Goal: Information Seeking & Learning: Compare options

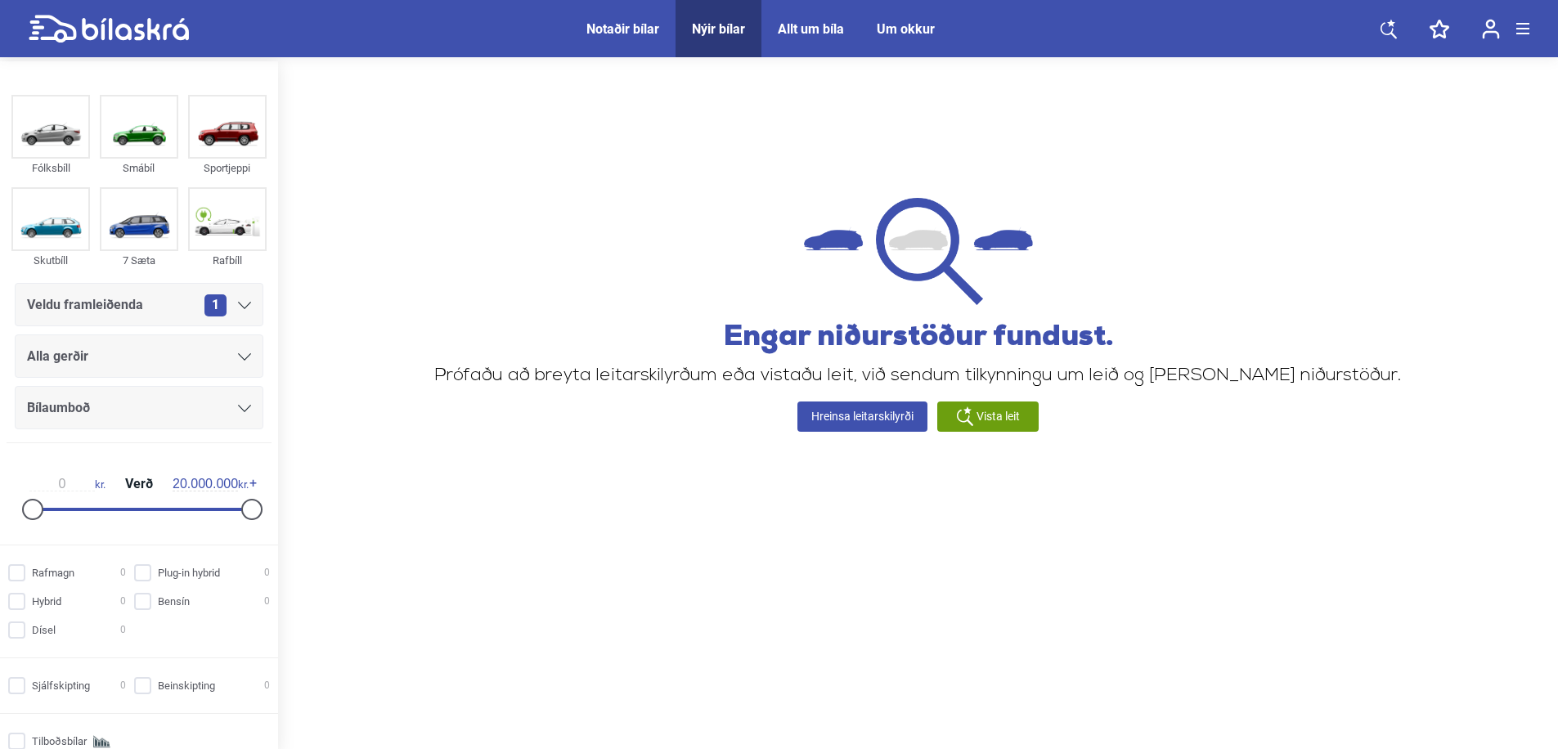
scroll to position [3, 0]
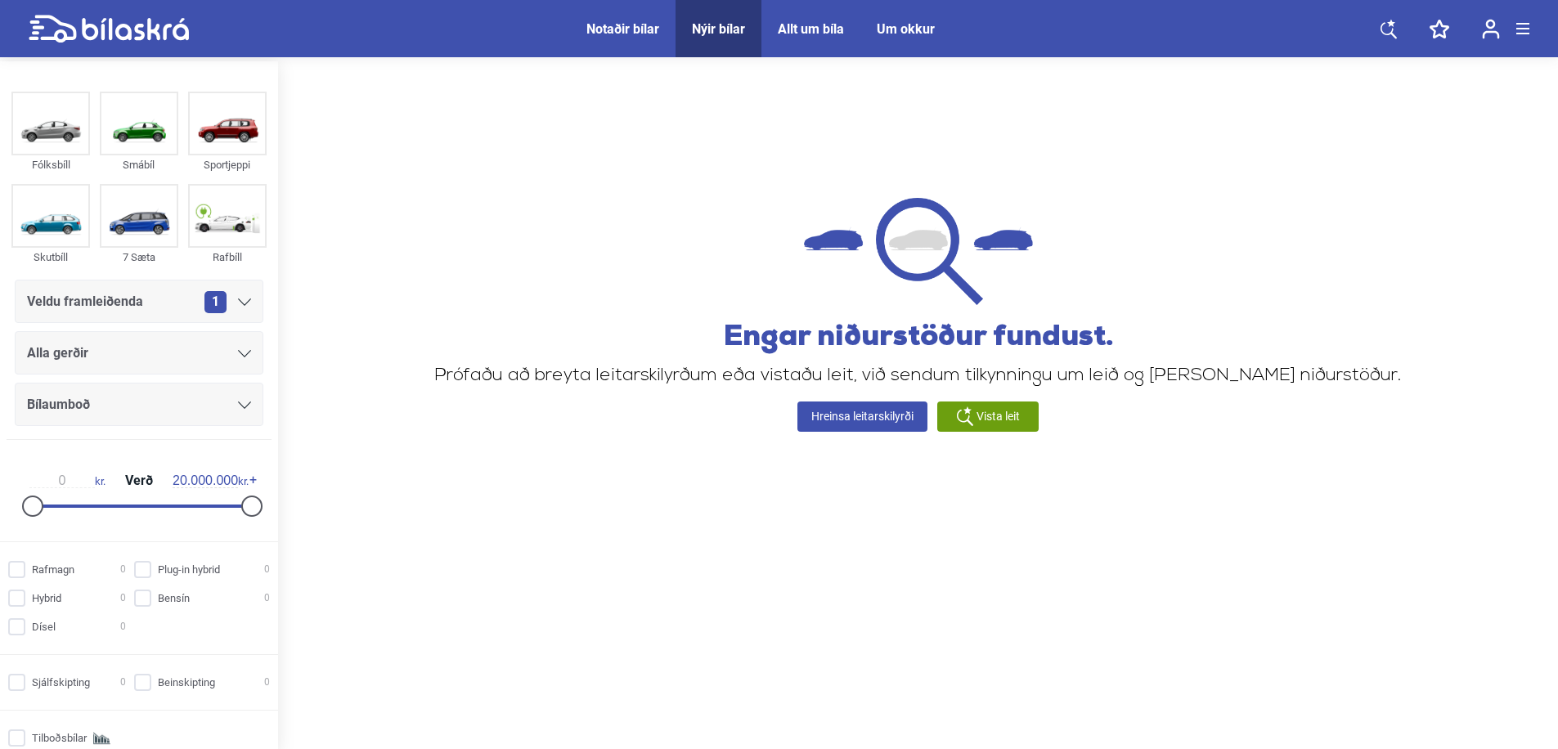
click at [158, 29] on icon at bounding box center [109, 29] width 160 height 29
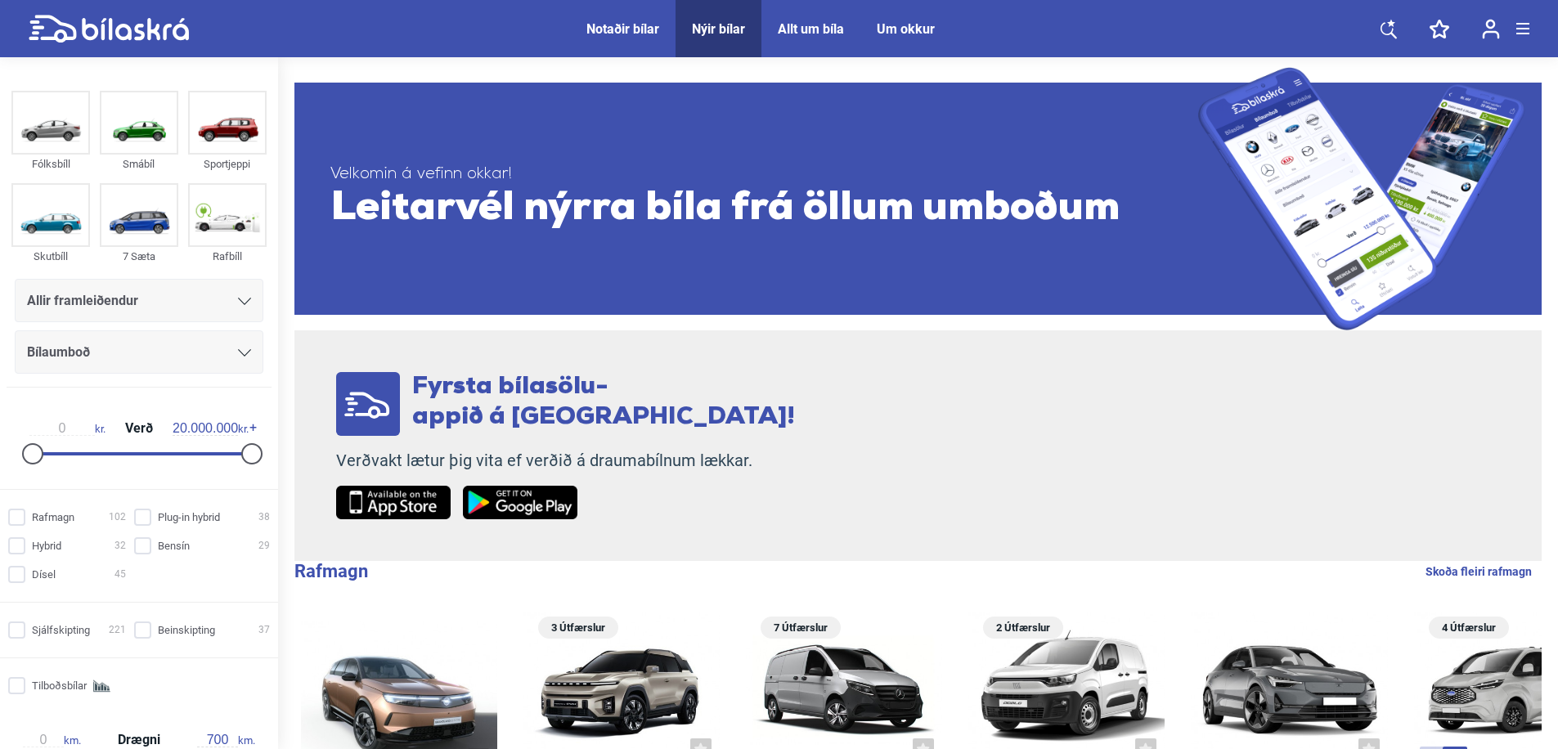
scroll to position [292, 0]
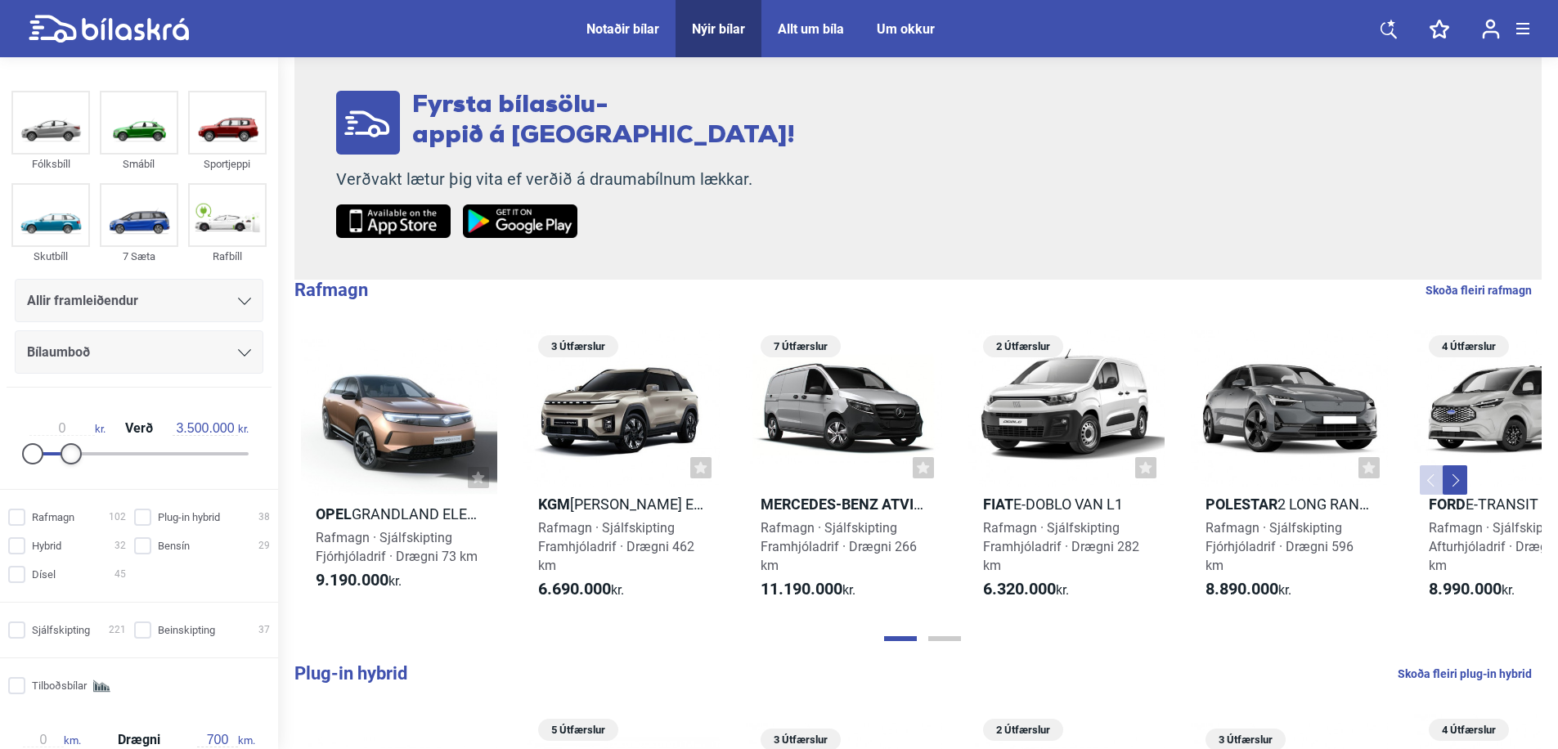
drag, startPoint x: 253, startPoint y: 453, endPoint x: 79, endPoint y: 456, distance: 175.0
click at [79, 456] on div at bounding box center [71, 453] width 21 height 21
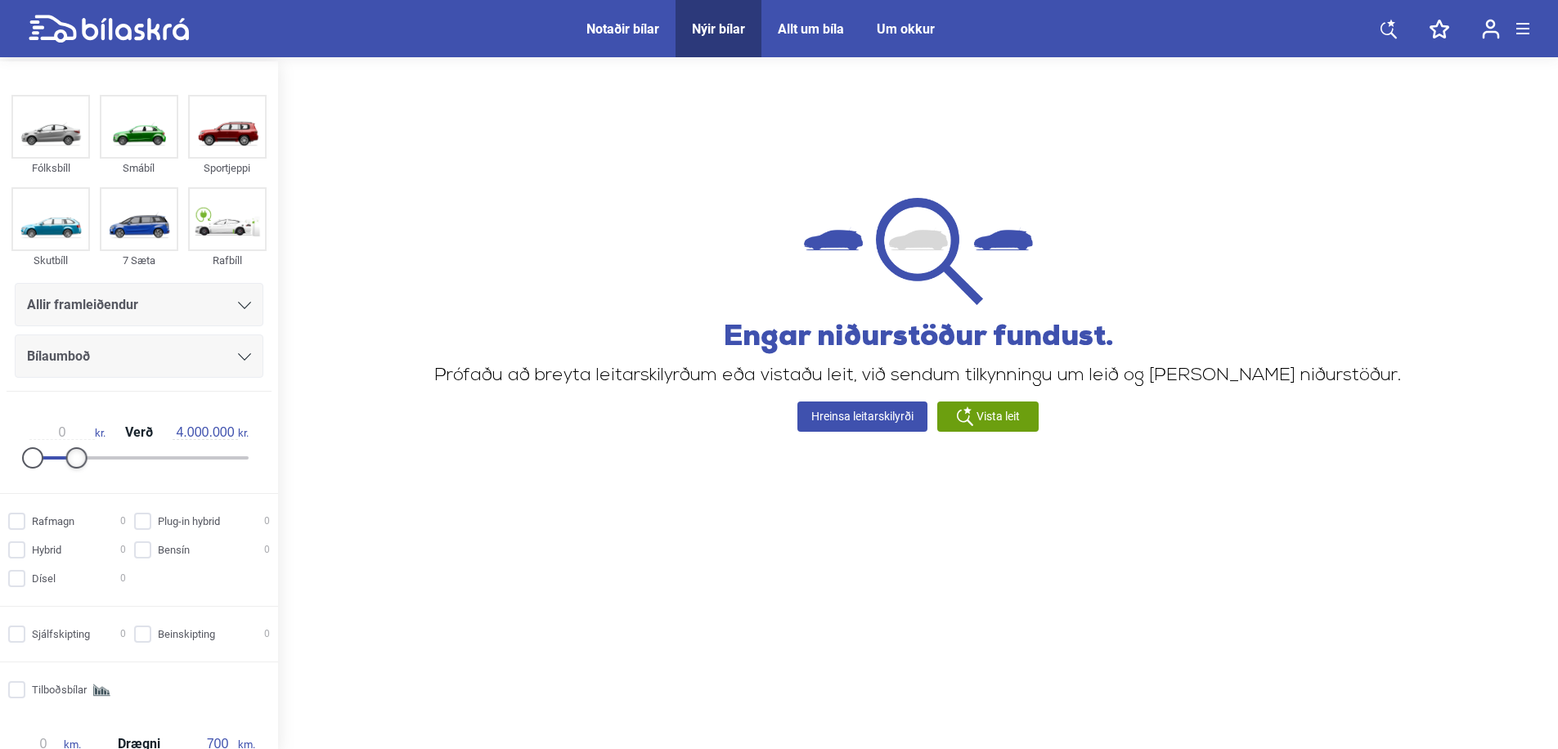
click at [87, 456] on div "0 kr. Verð 4.000.000 kr." at bounding box center [139, 442] width 252 height 75
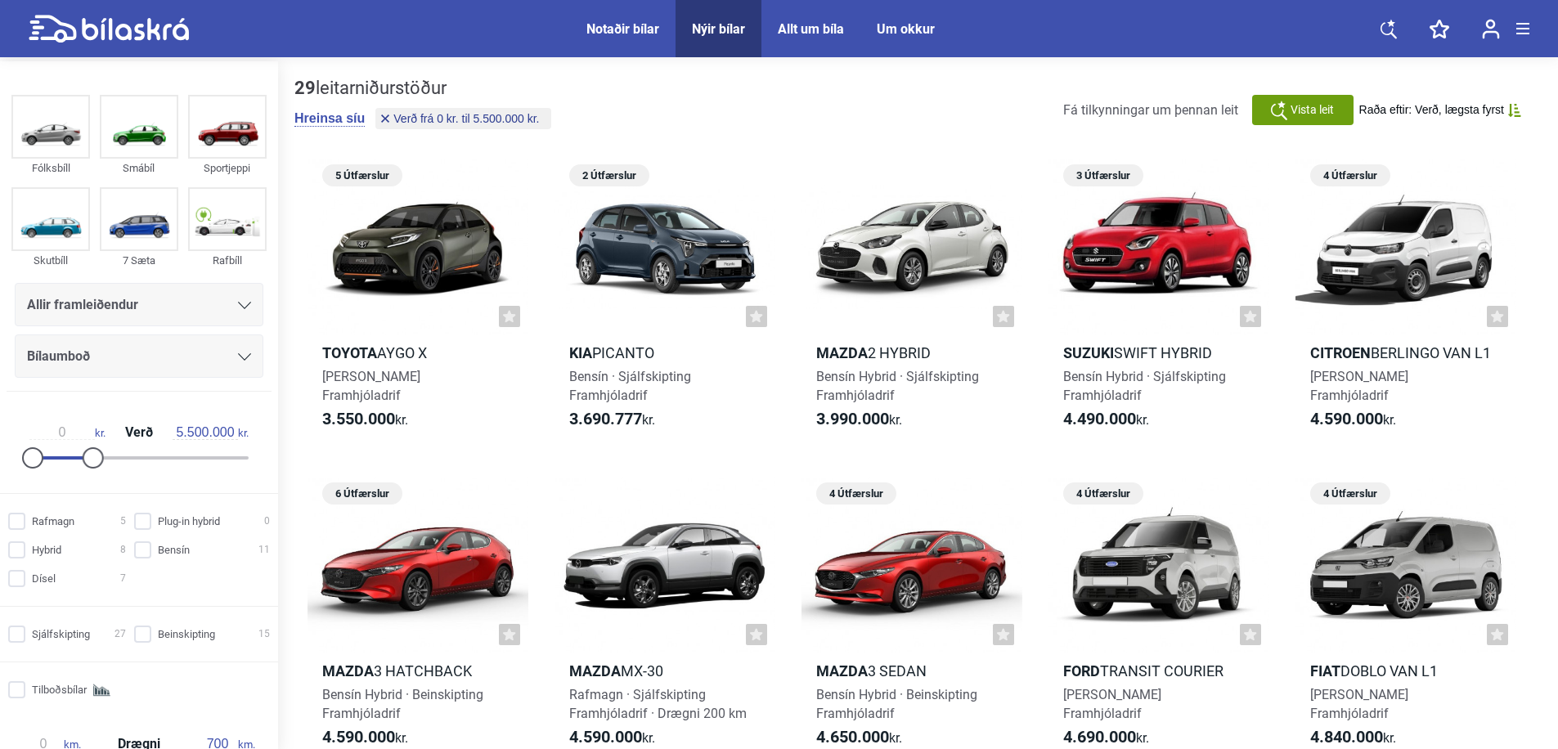
drag, startPoint x: 91, startPoint y: 457, endPoint x: 70, endPoint y: 460, distance: 21.5
click at [70, 460] on div "0 kr. Verð 5.500.000 kr." at bounding box center [139, 442] width 252 height 75
drag, startPoint x: 90, startPoint y: 460, endPoint x: 78, endPoint y: 460, distance: 12.3
click at [78, 460] on div at bounding box center [81, 457] width 21 height 21
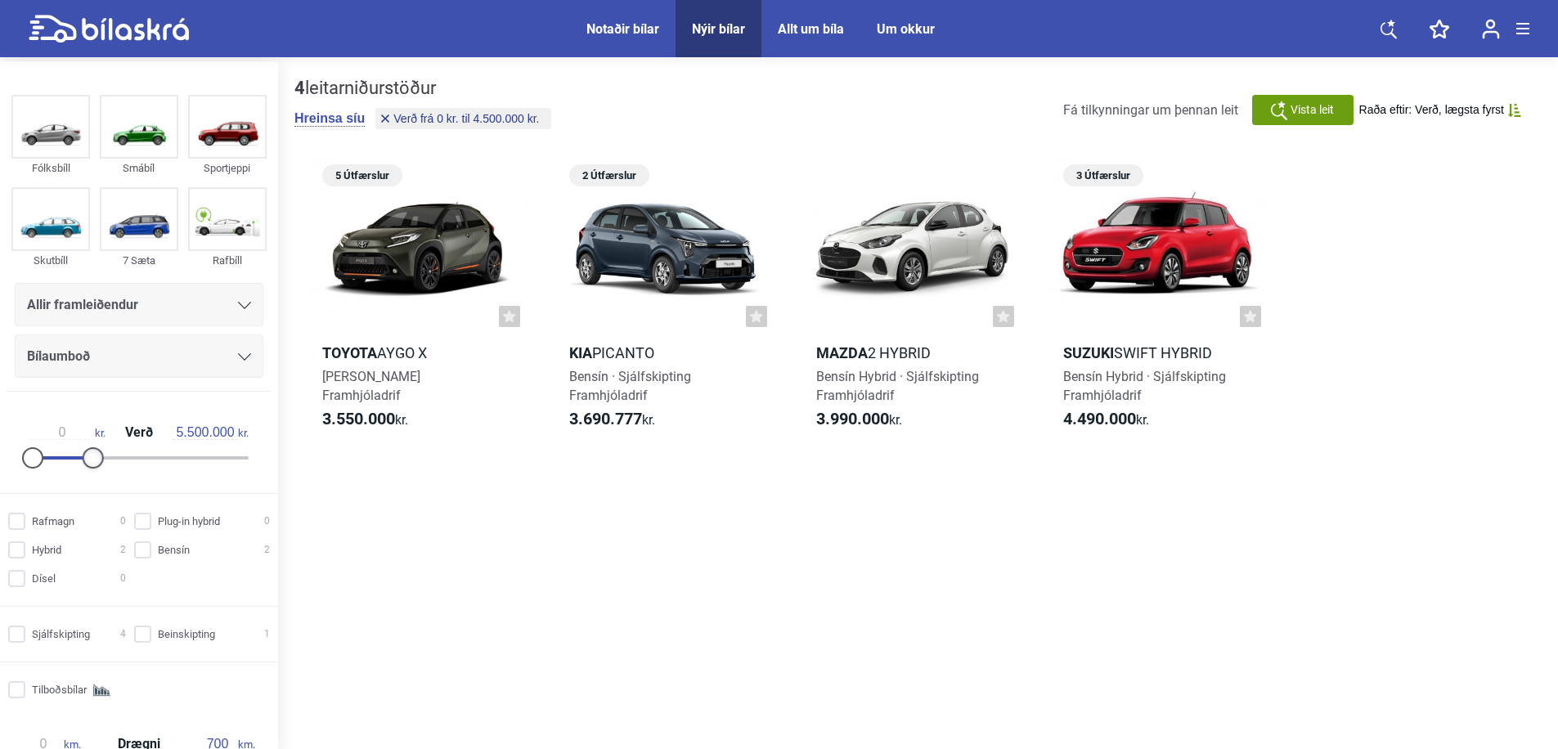
type input "5.000.000"
click at [83, 463] on div at bounding box center [87, 457] width 21 height 21
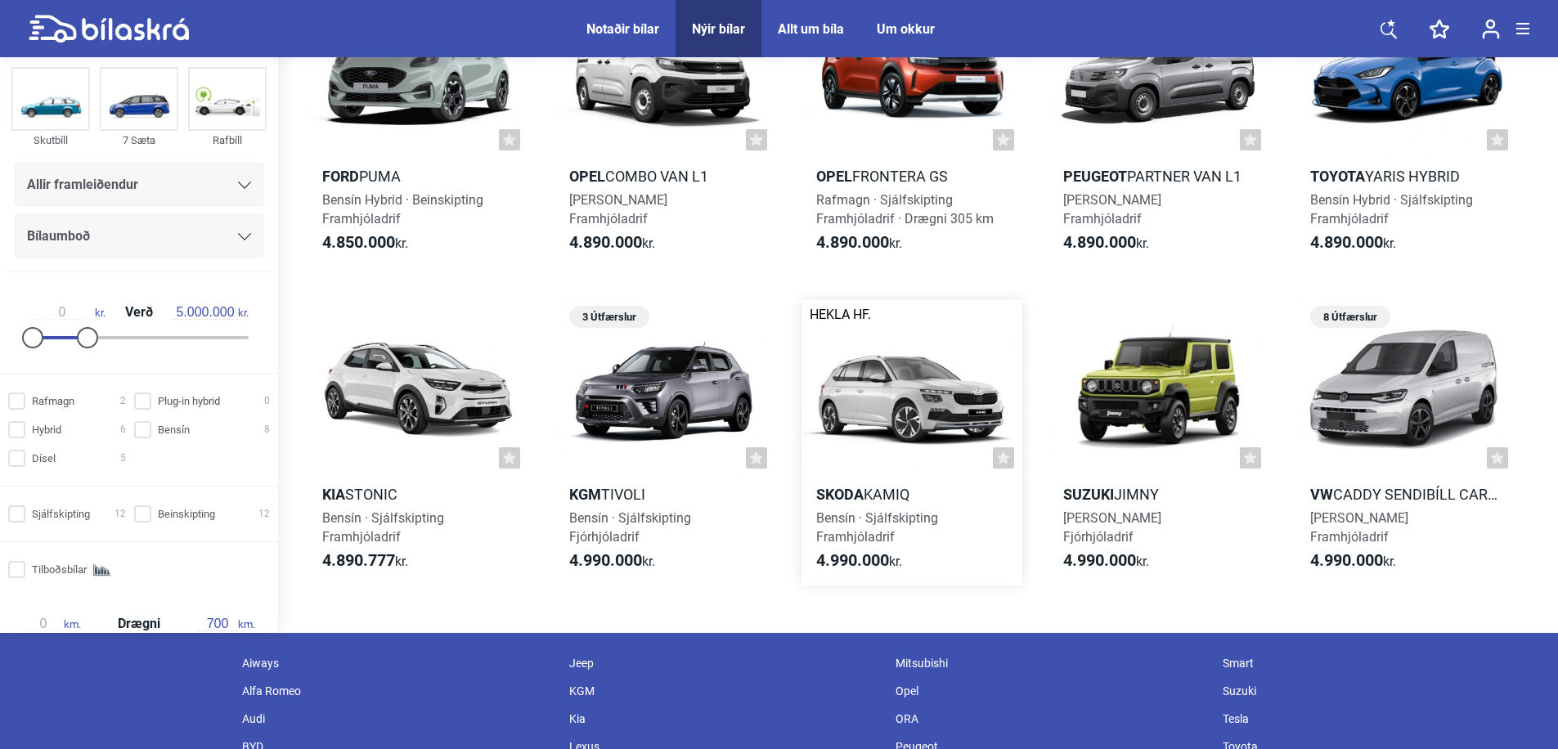
scroll to position [1014, 0]
